Goal: Download file/media

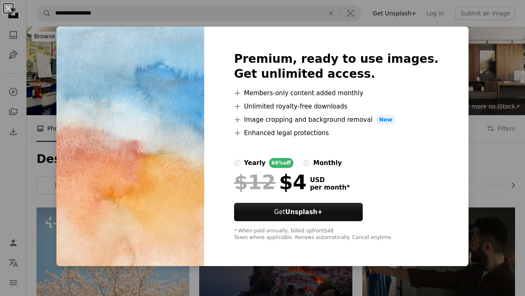
scroll to position [812, 0]
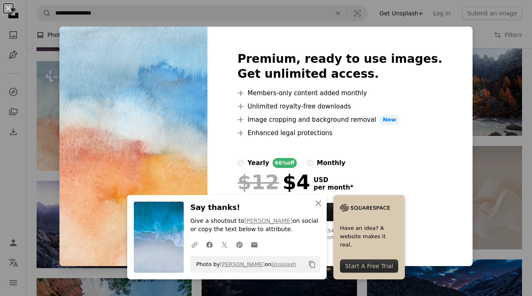
click at [509, 51] on div "An X shape Premium, ready to use images. Get unlimited access. A plus sign Memb…" at bounding box center [266, 148] width 532 height 296
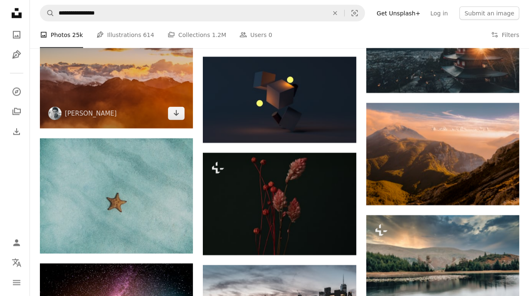
scroll to position [2388, 0]
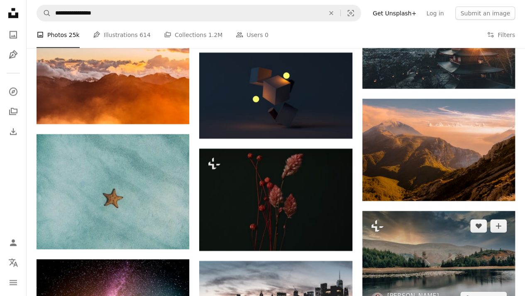
click at [397, 226] on img at bounding box center [439, 262] width 153 height 102
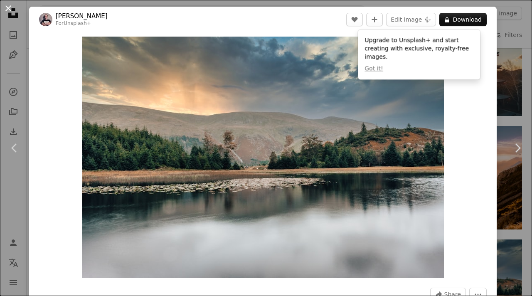
click at [7, 7] on button "An X shape" at bounding box center [8, 8] width 10 height 10
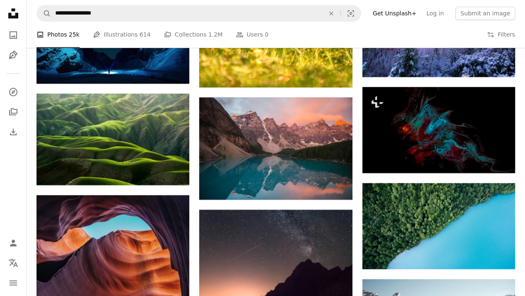
scroll to position [503, 0]
